Goal: Information Seeking & Learning: Check status

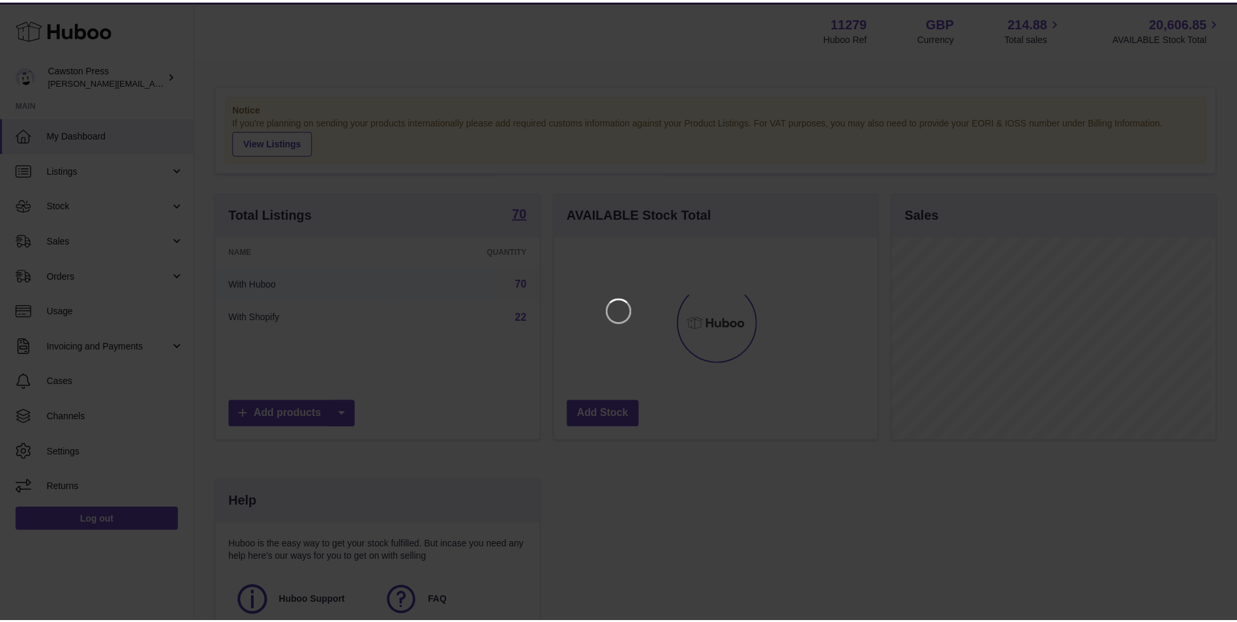
scroll to position [203, 326]
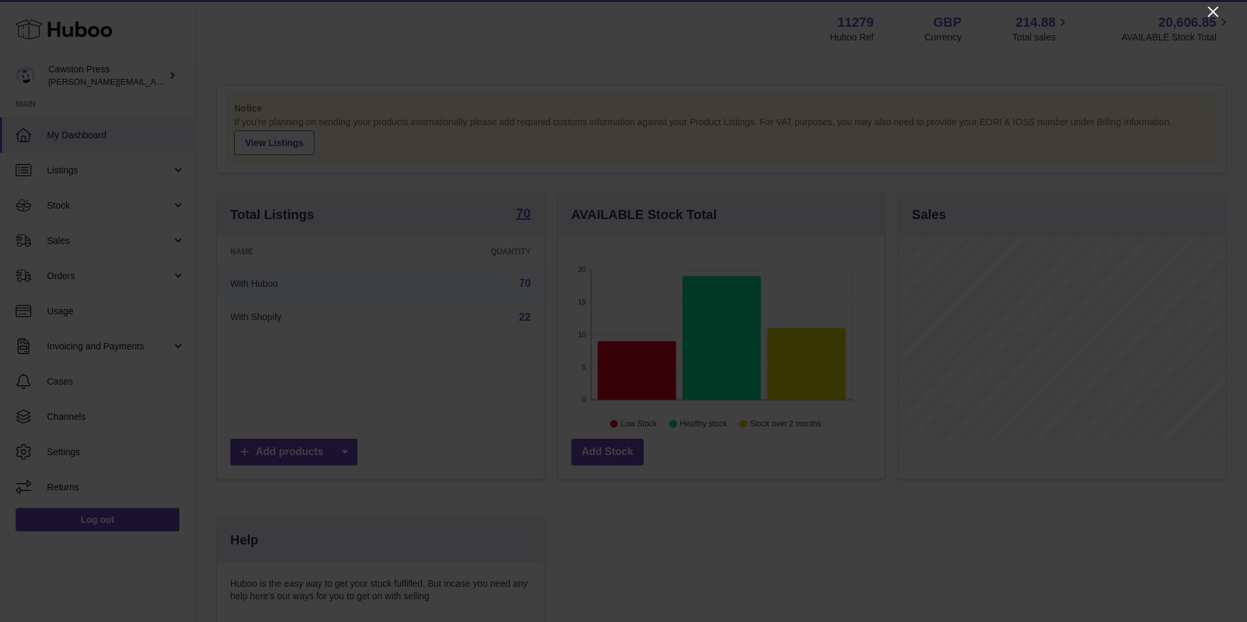
click at [1214, 10] on icon "Close" at bounding box center [1213, 12] width 16 height 16
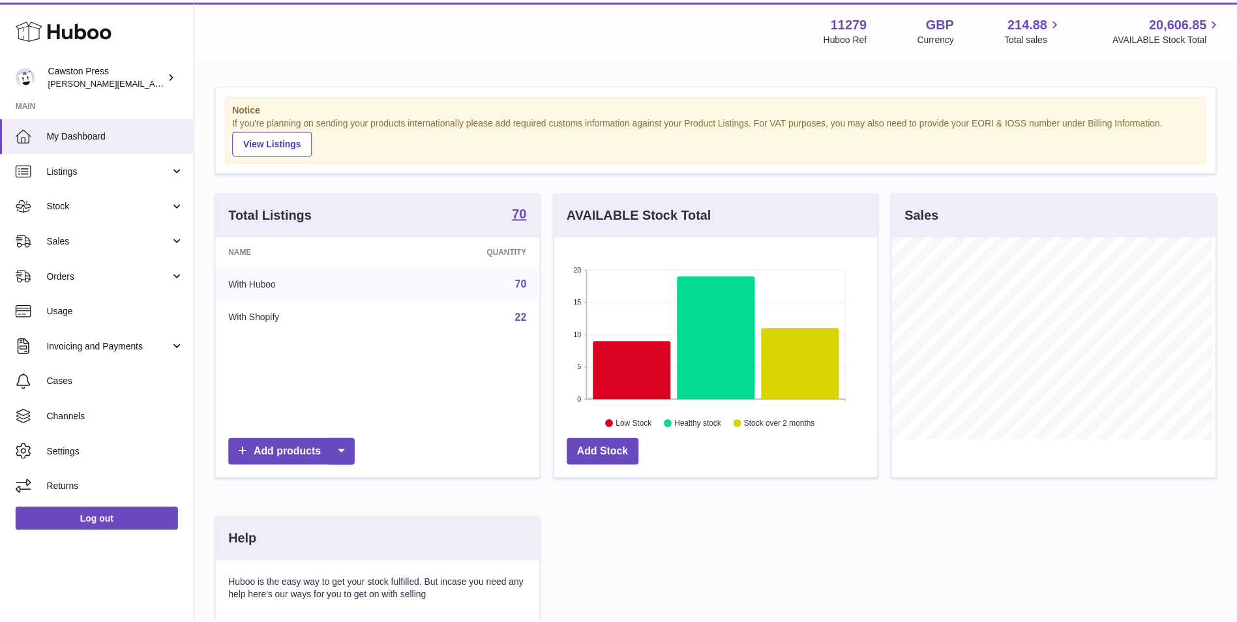
scroll to position [652008, 651888]
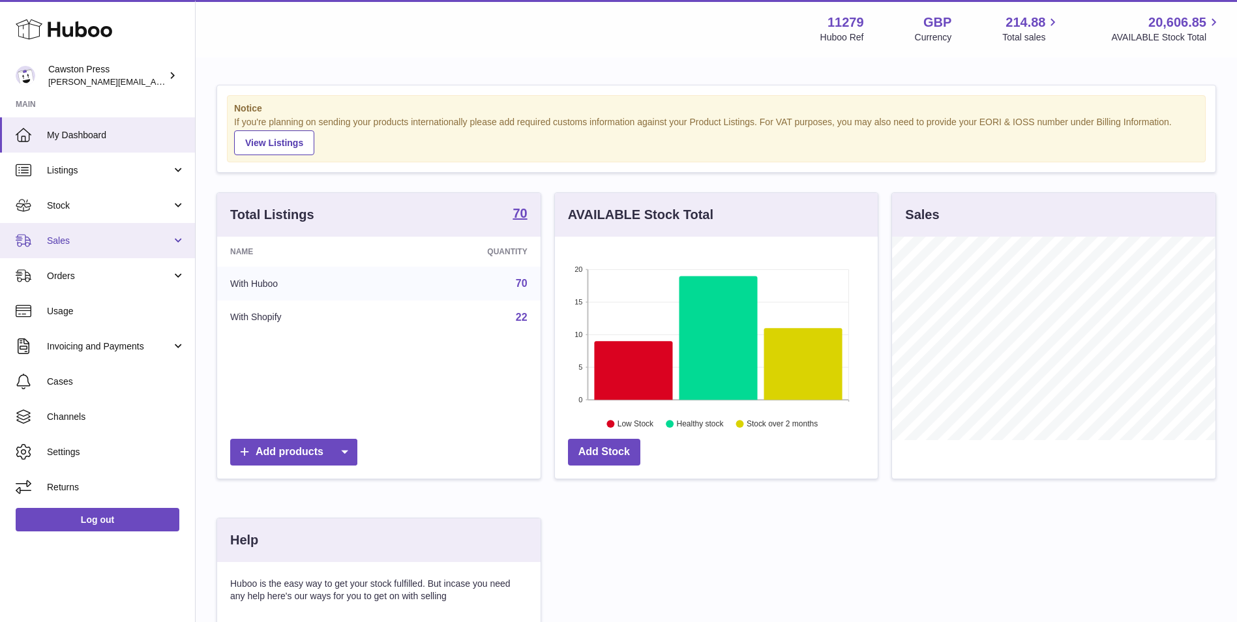
click at [61, 238] on span "Sales" at bounding box center [109, 241] width 125 height 12
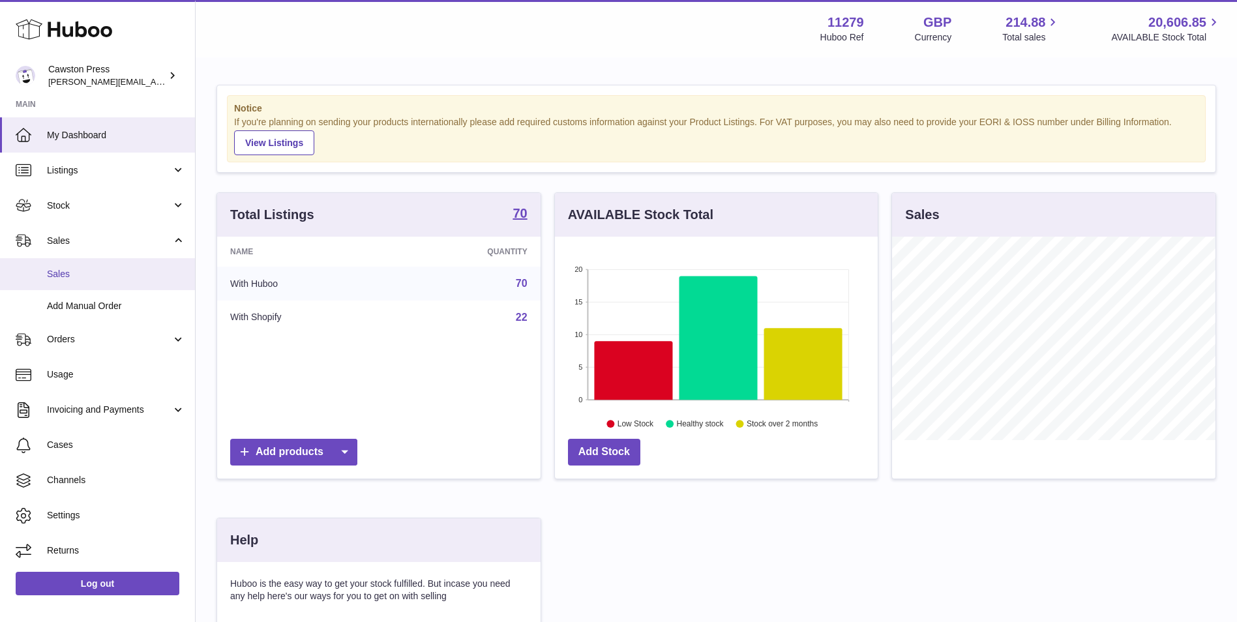
click at [57, 276] on span "Sales" at bounding box center [116, 274] width 138 height 12
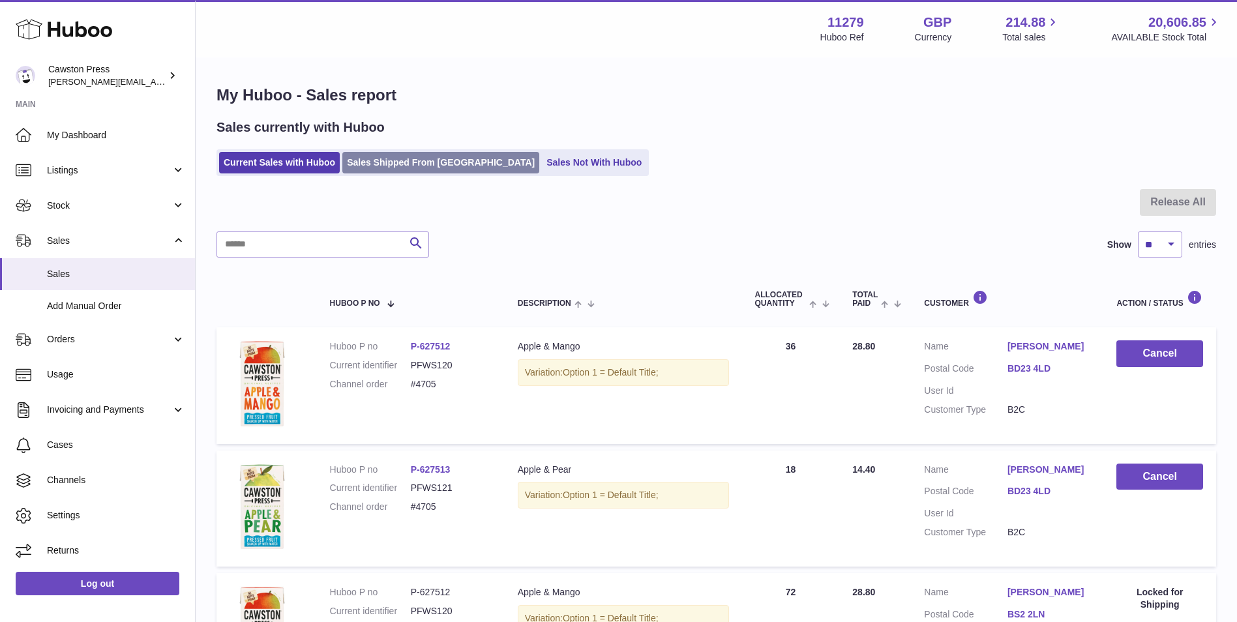
click at [420, 163] on link "Sales Shipped From [GEOGRAPHIC_DATA]" at bounding box center [440, 163] width 197 height 22
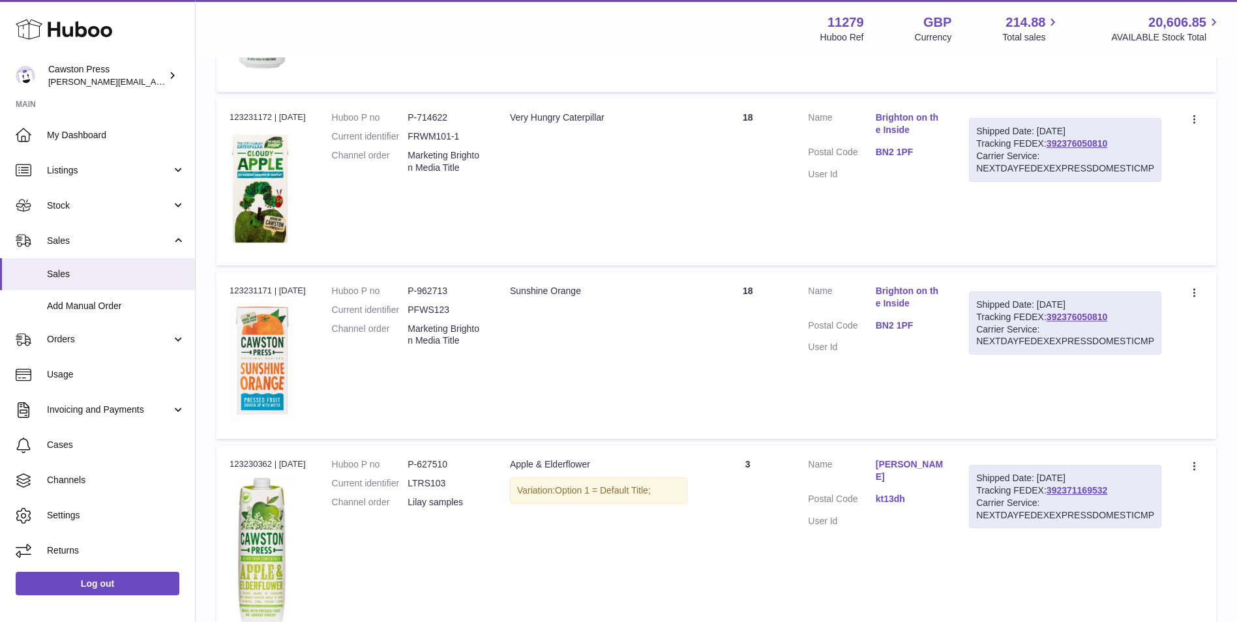
scroll to position [1435, 0]
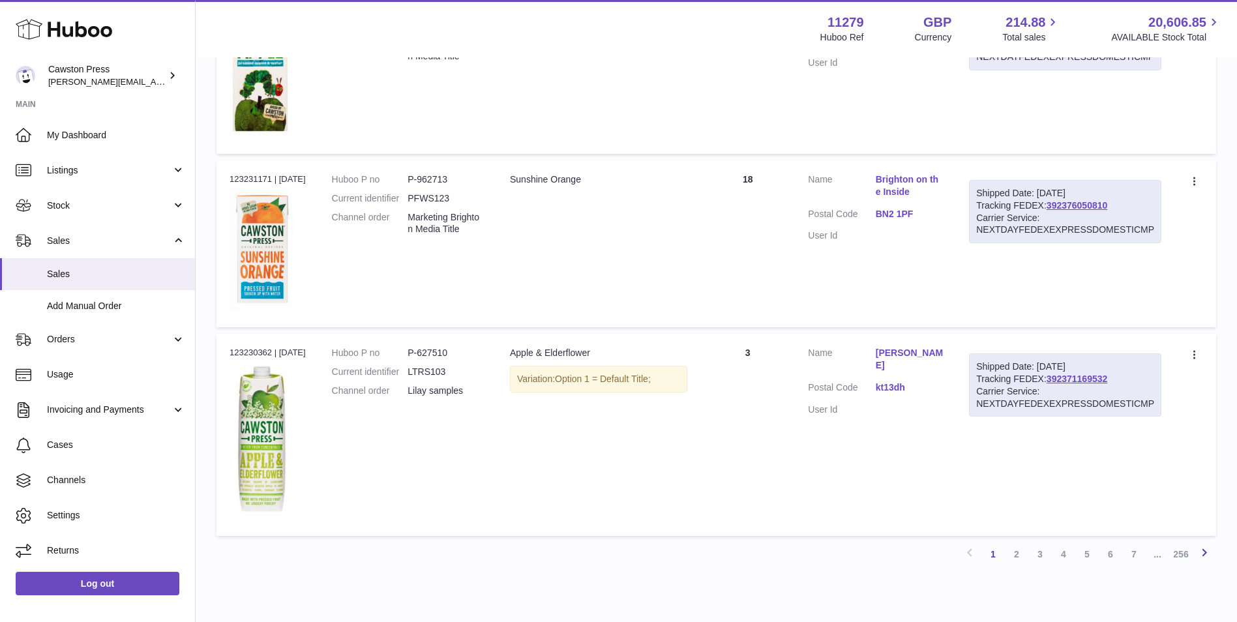
click at [1203, 551] on icon at bounding box center [1205, 553] width 16 height 16
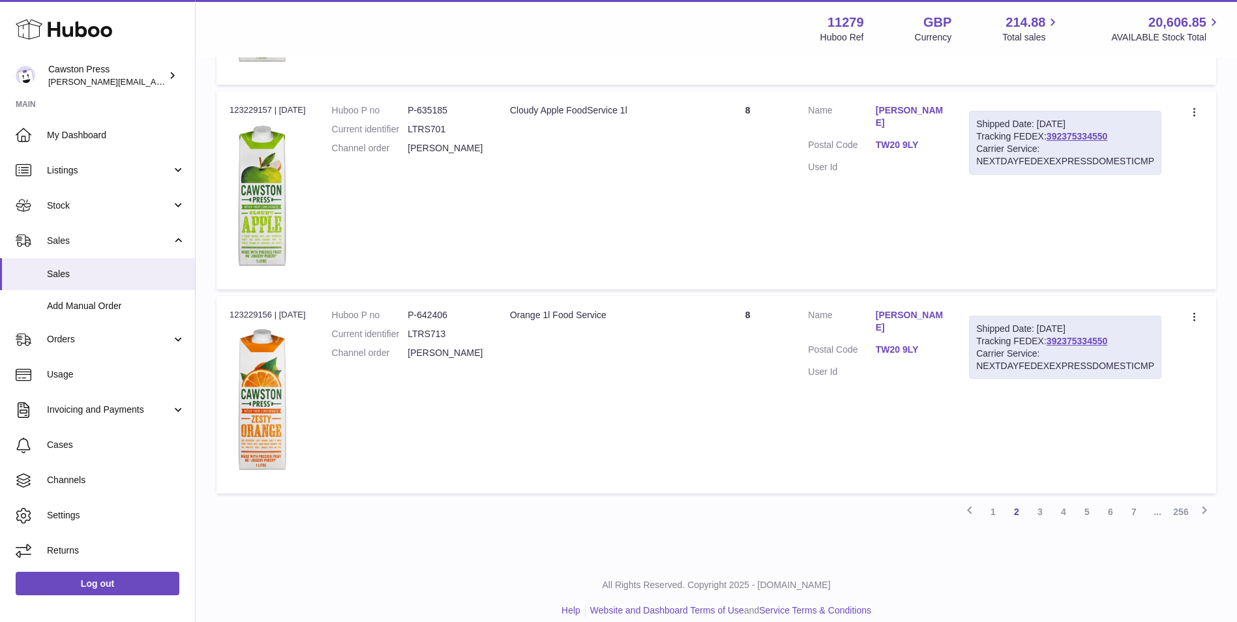
scroll to position [1736, 0]
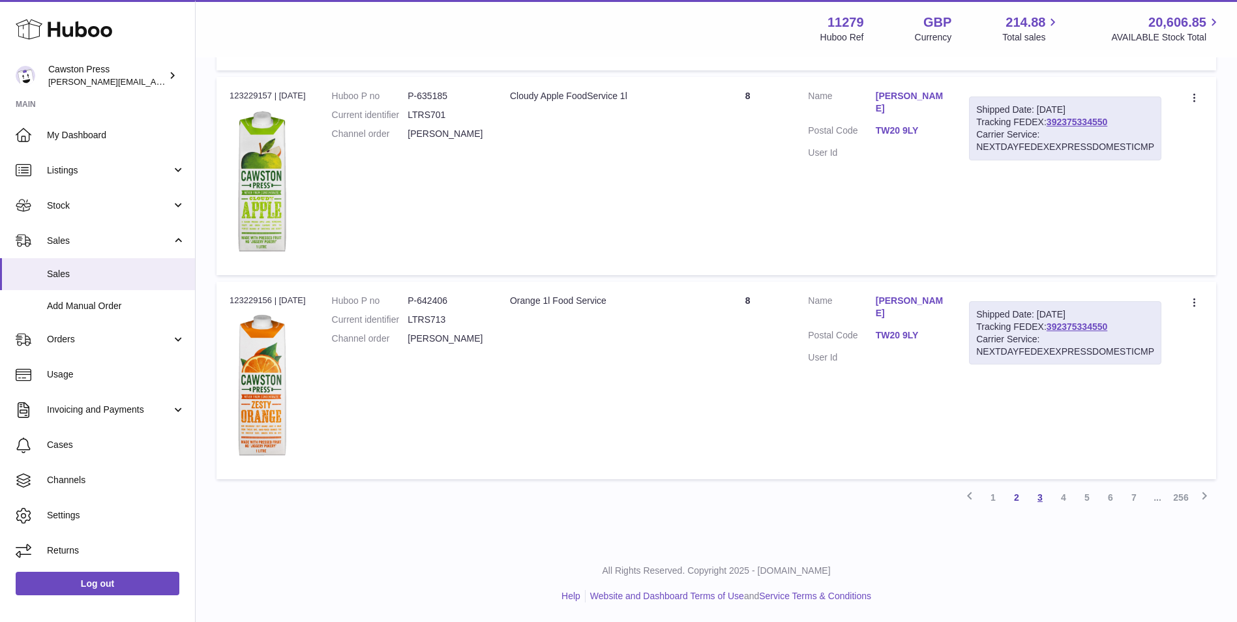
click at [1042, 500] on link "3" at bounding box center [1040, 497] width 23 height 23
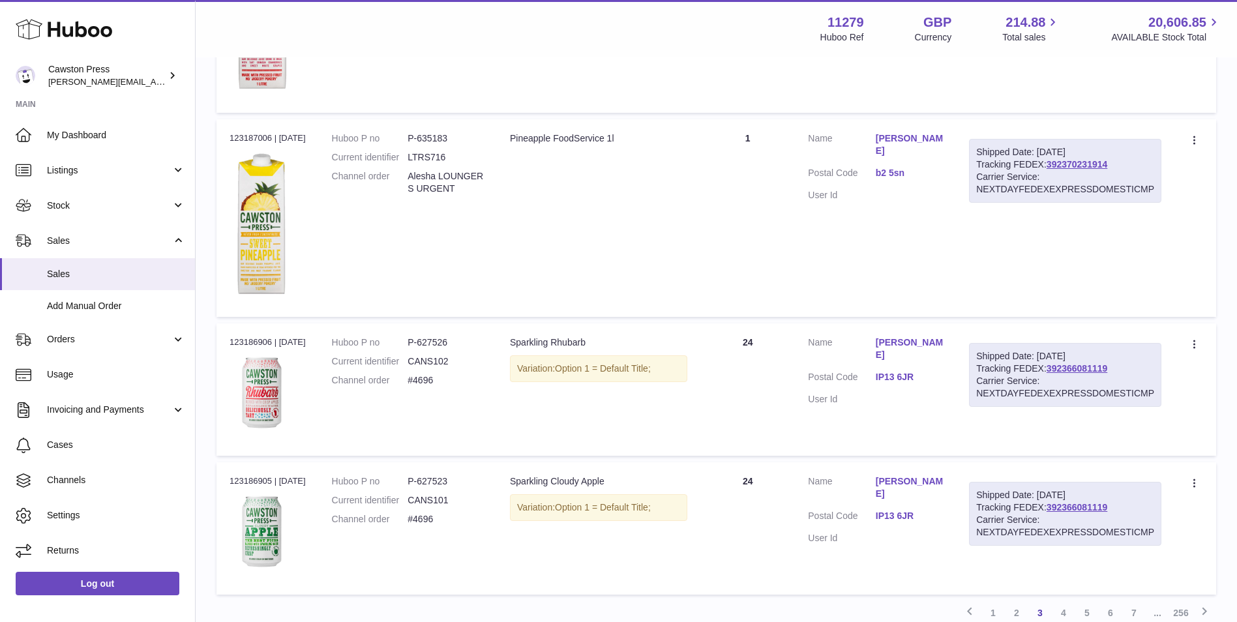
scroll to position [1517, 0]
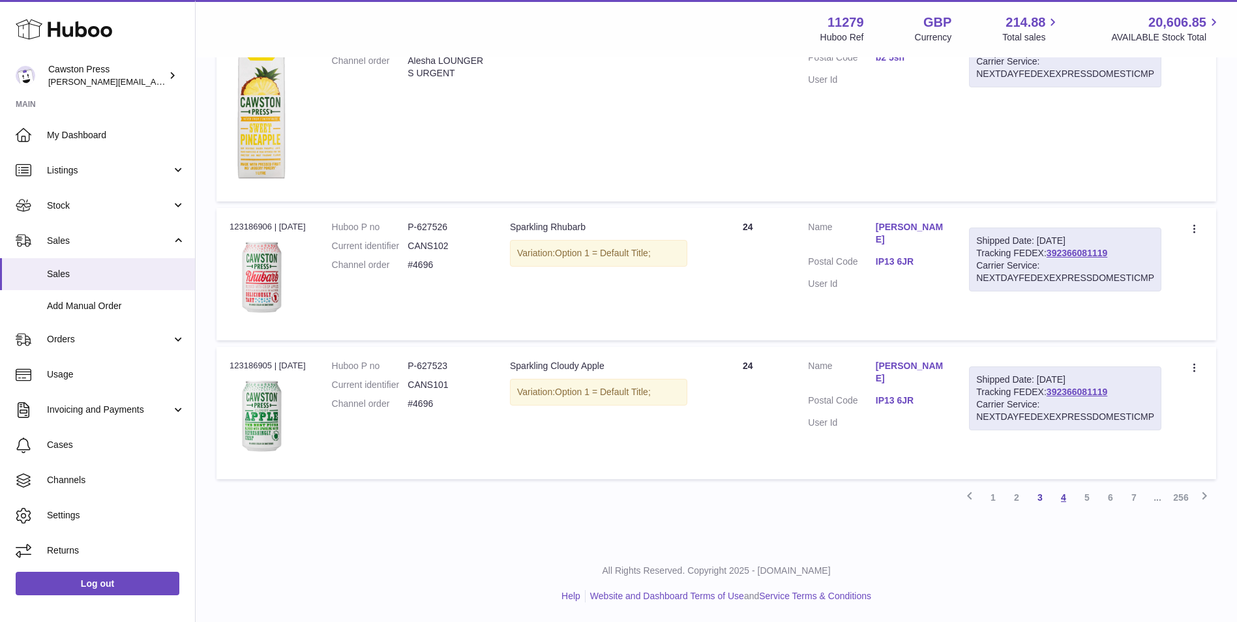
click at [1066, 498] on link "4" at bounding box center [1063, 497] width 23 height 23
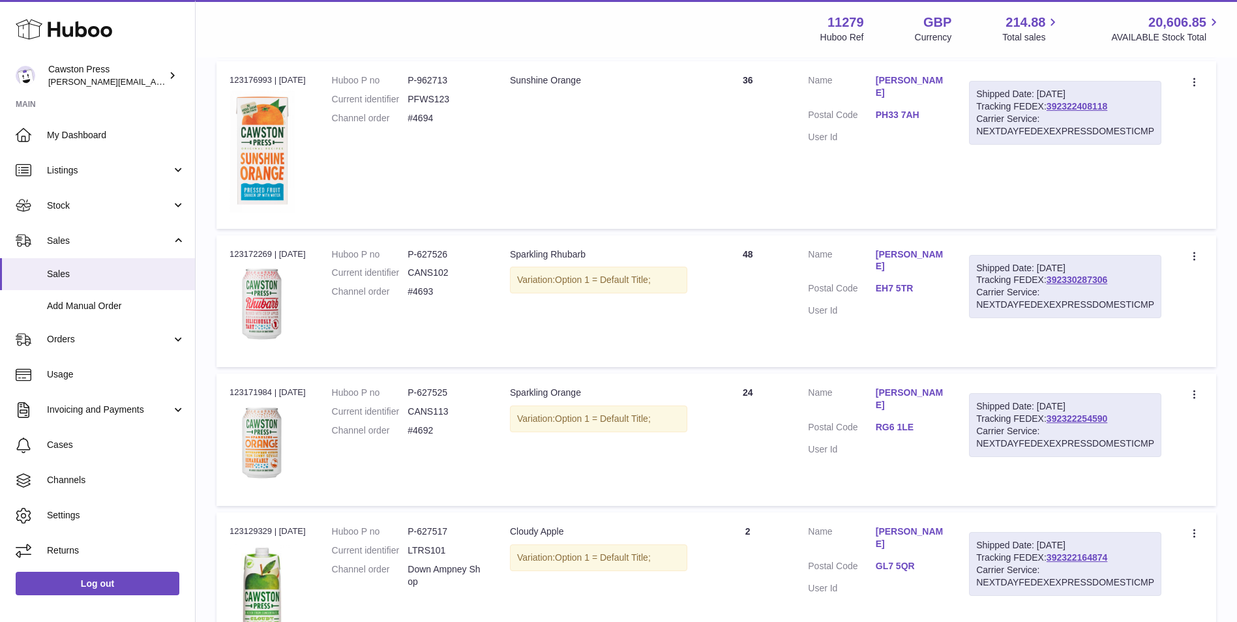
scroll to position [1497, 0]
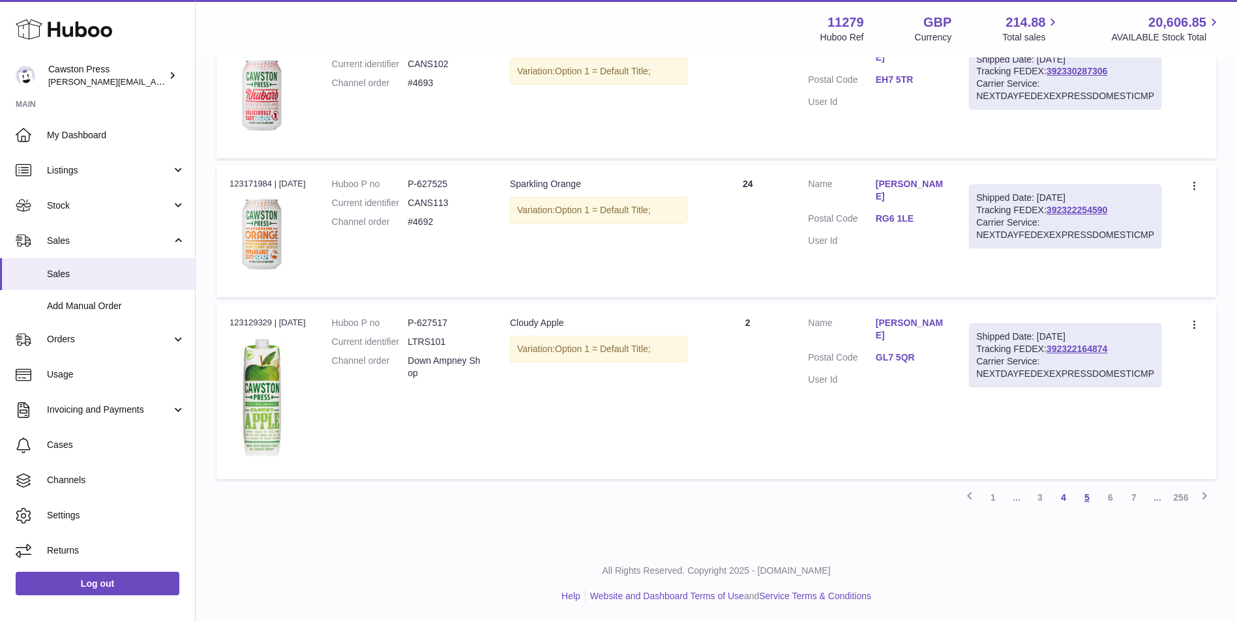
click at [1087, 499] on link "5" at bounding box center [1086, 497] width 23 height 23
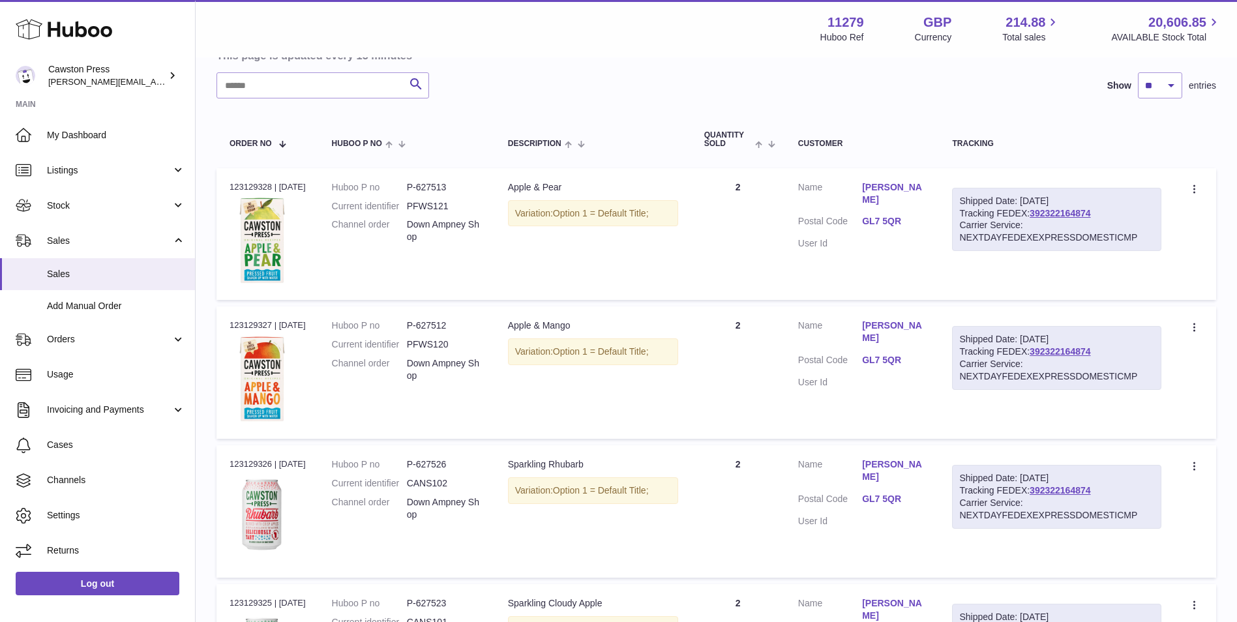
scroll to position [59, 0]
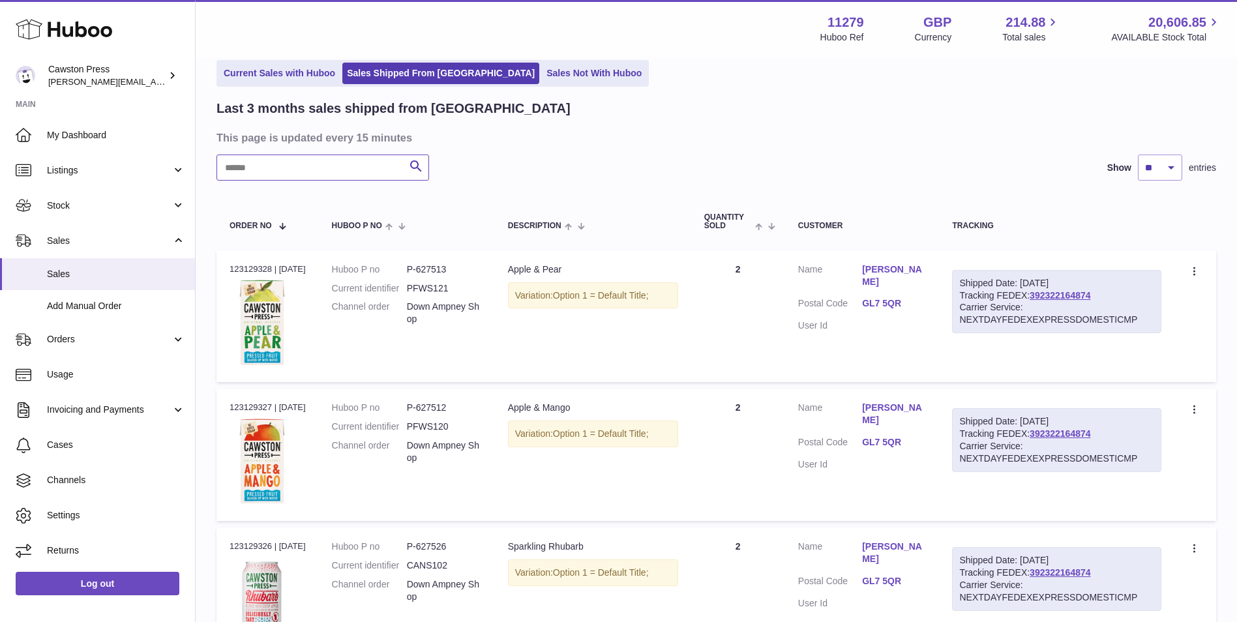
click at [252, 168] on input "text" at bounding box center [323, 168] width 213 height 26
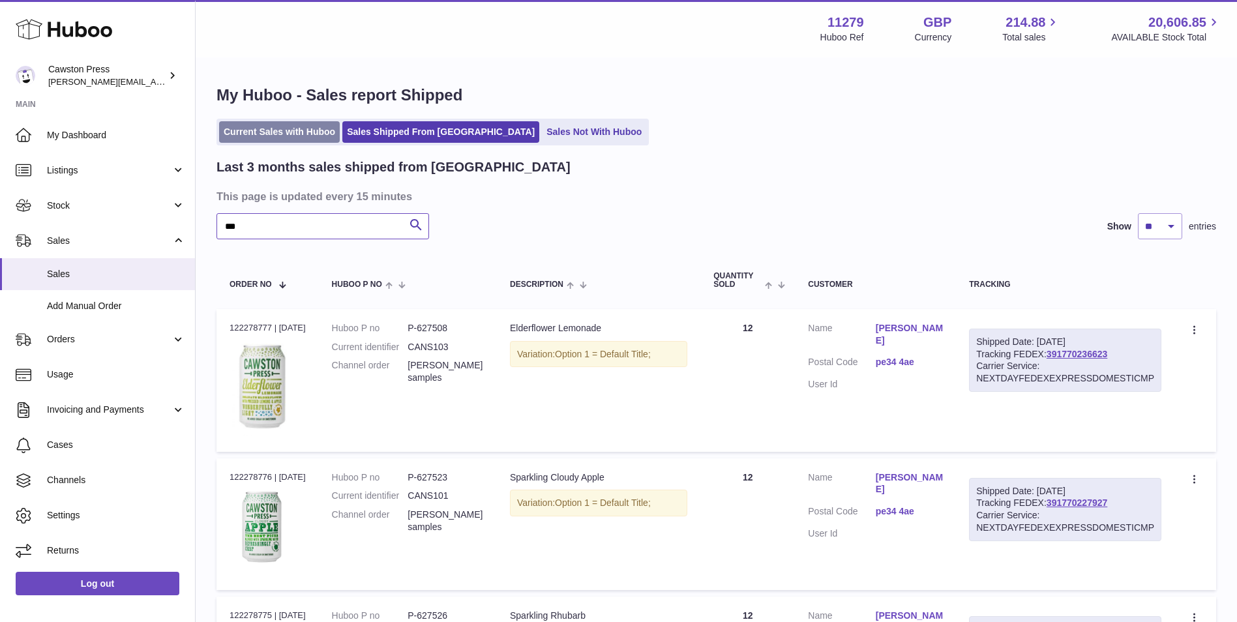
type input "***"
click at [273, 130] on link "Current Sales with Huboo" at bounding box center [279, 132] width 121 height 22
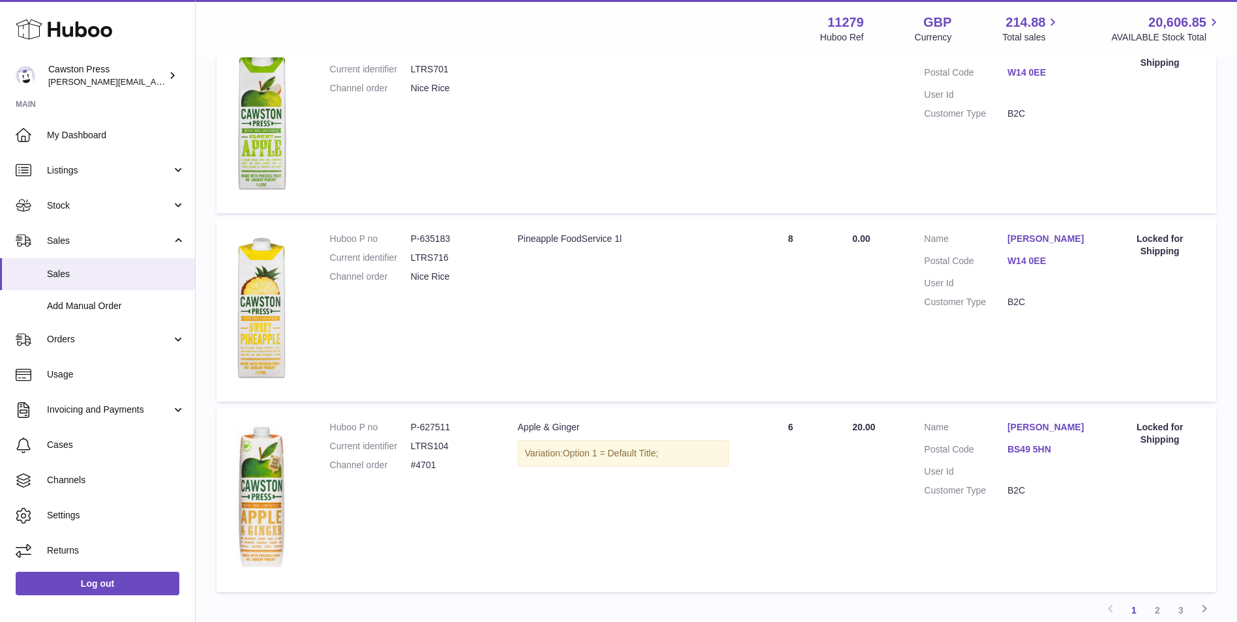
scroll to position [1338, 0]
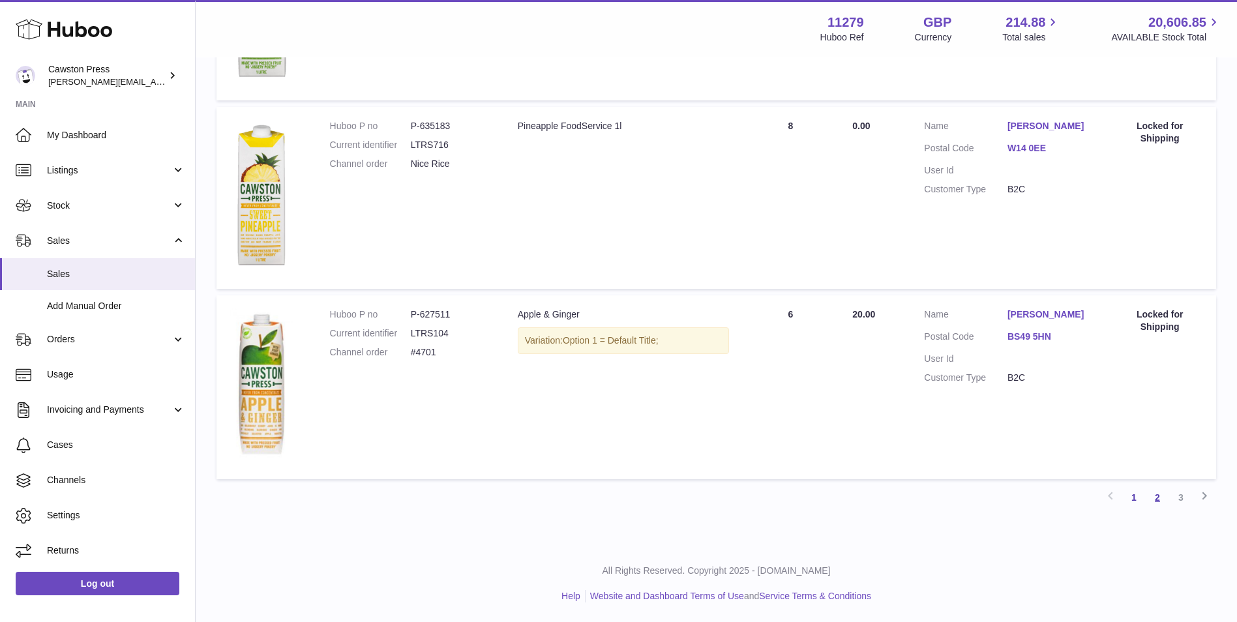
click at [1156, 496] on link "2" at bounding box center [1157, 497] width 23 height 23
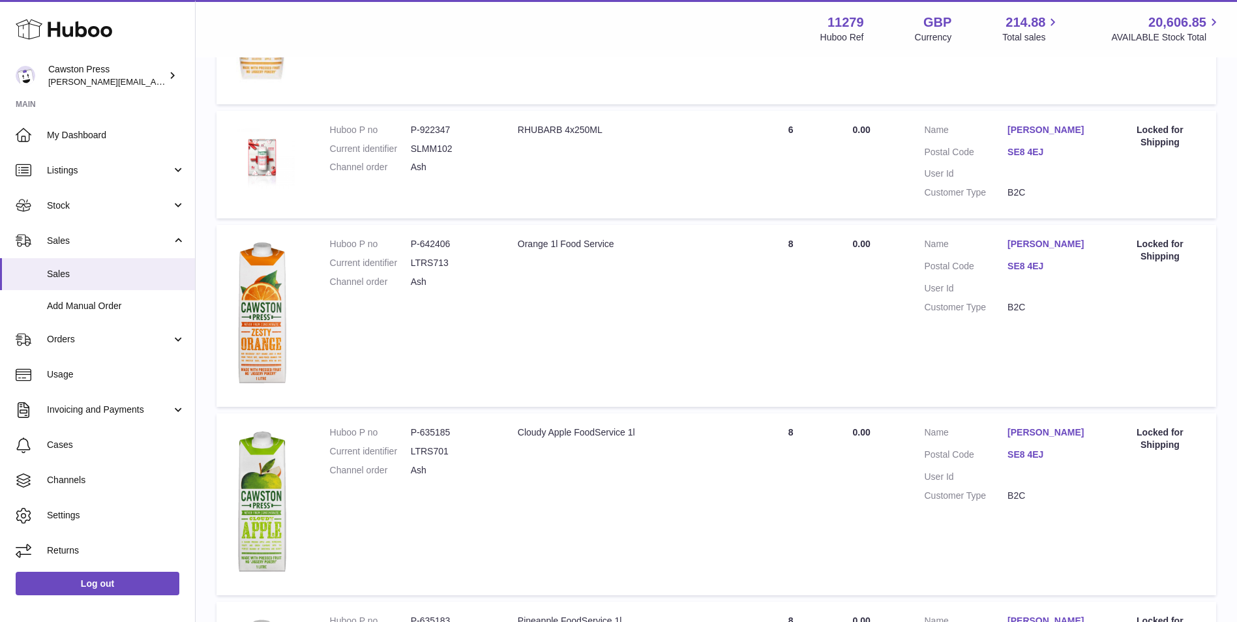
scroll to position [646, 0]
